Goal: Download file/media

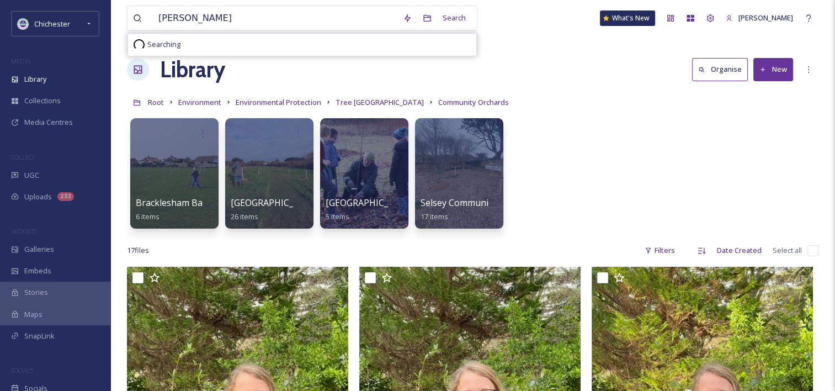
type input "[PERSON_NAME]"
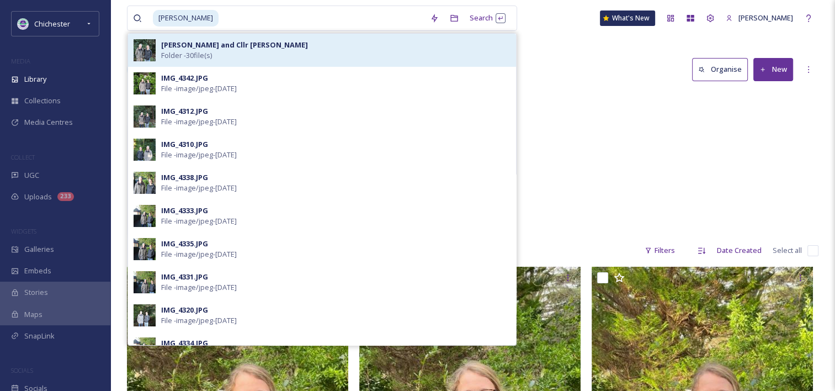
click at [298, 59] on div "[PERSON_NAME] and Cllr [PERSON_NAME] Folder - 30 file(s)" at bounding box center [335, 50] width 349 height 21
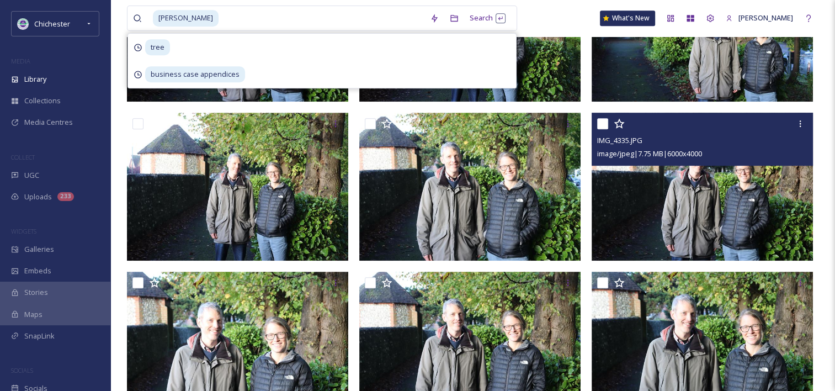
scroll to position [552, 0]
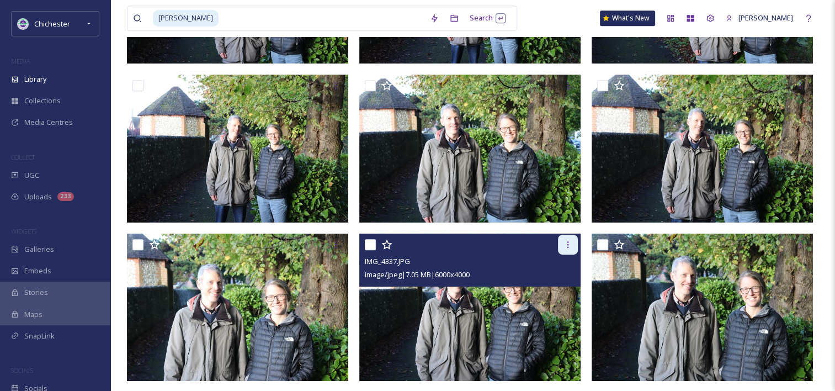
click at [568, 246] on icon at bounding box center [568, 244] width 9 height 9
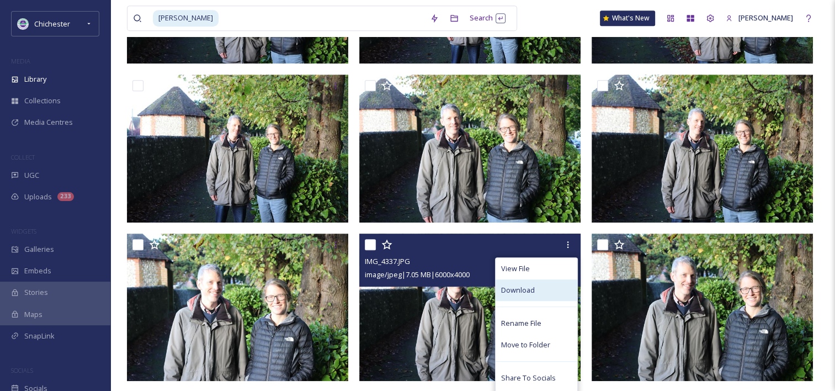
click at [543, 292] on div "Download" at bounding box center [537, 290] width 82 height 22
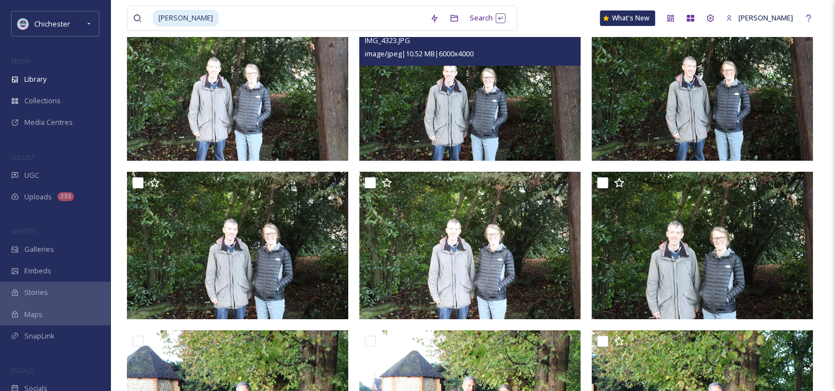
scroll to position [0, 0]
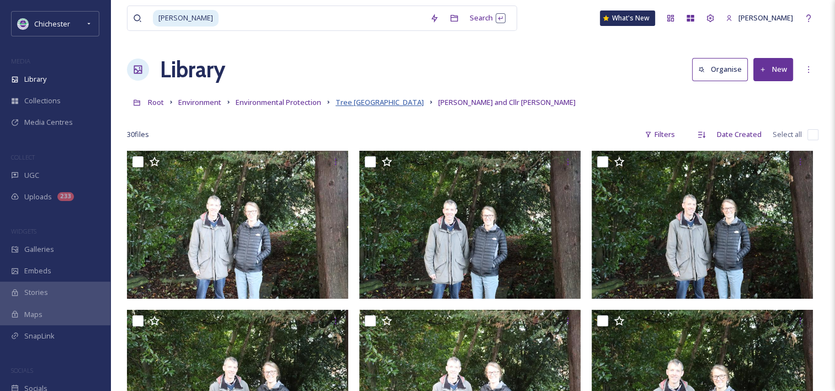
click at [393, 103] on span "Tree [GEOGRAPHIC_DATA]" at bounding box center [380, 102] width 88 height 10
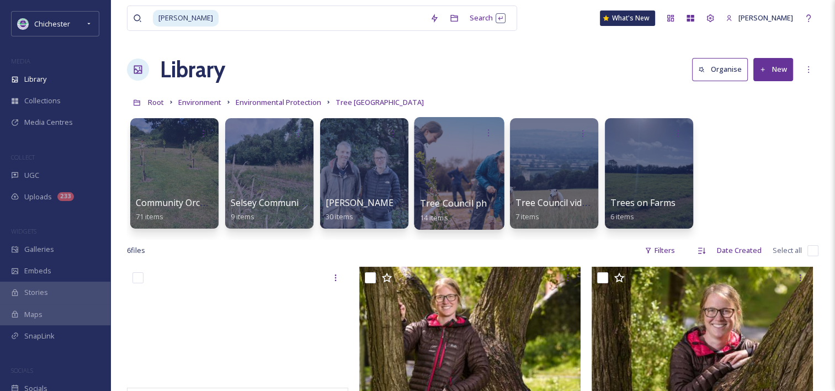
click at [487, 179] on div at bounding box center [459, 173] width 90 height 113
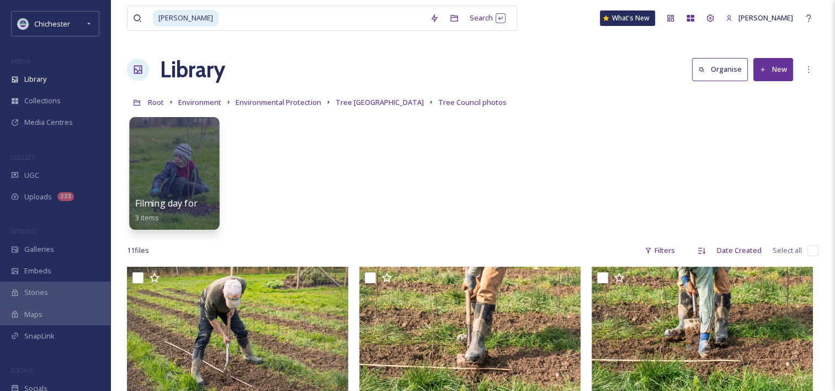
click at [197, 157] on div at bounding box center [174, 173] width 90 height 113
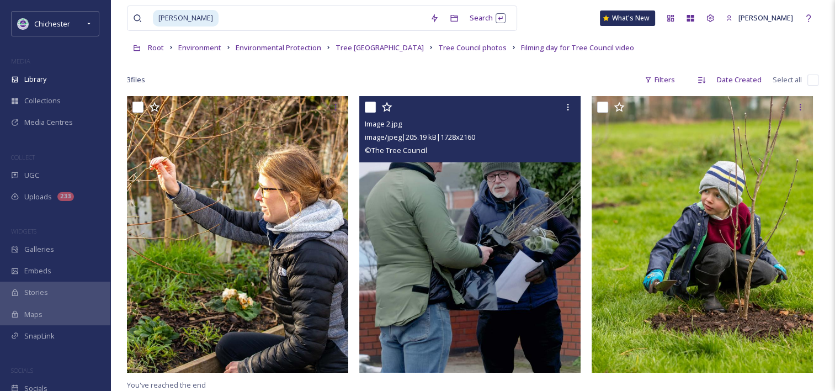
scroll to position [55, 0]
